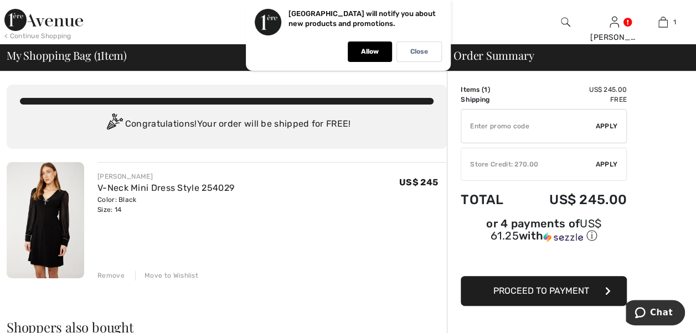
click at [606, 169] on span "Apply" at bounding box center [607, 164] width 22 height 10
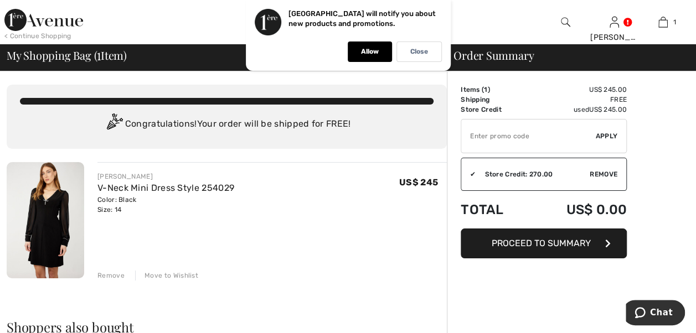
click at [559, 249] on span "Proceed to Summary" at bounding box center [541, 243] width 99 height 11
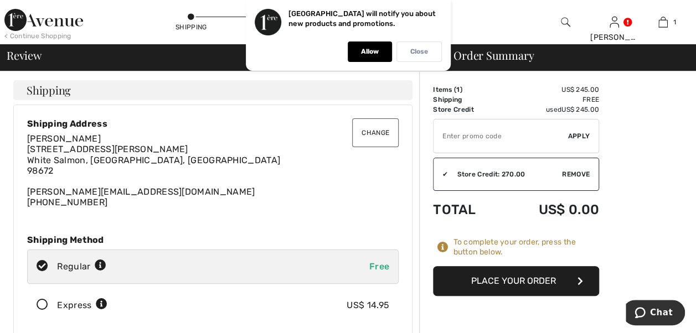
click at [420, 51] on p "Close" at bounding box center [419, 52] width 18 height 8
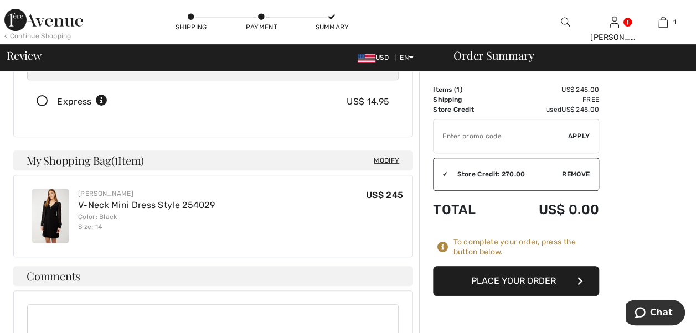
scroll to position [221, 0]
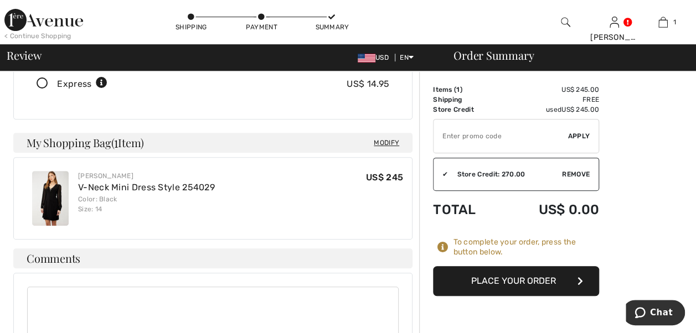
click at [536, 290] on button "Place Your Order" at bounding box center [516, 281] width 166 height 30
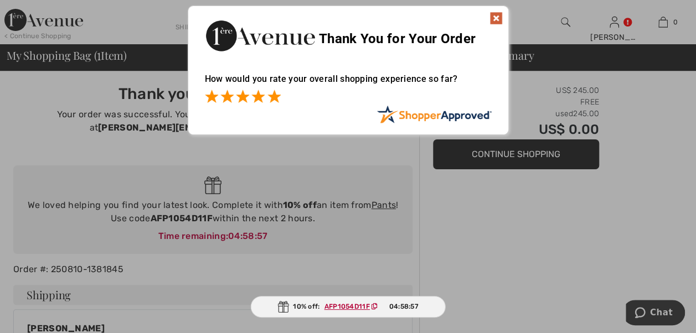
click at [272, 95] on span at bounding box center [273, 96] width 13 height 13
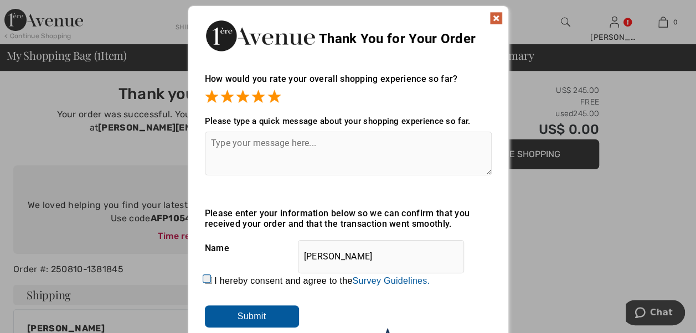
click at [249, 319] on input "Submit" at bounding box center [252, 317] width 94 height 22
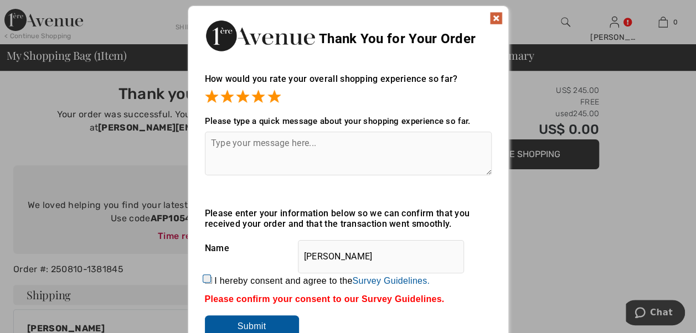
click at [497, 18] on img at bounding box center [495, 18] width 13 height 13
